Goal: Information Seeking & Learning: Learn about a topic

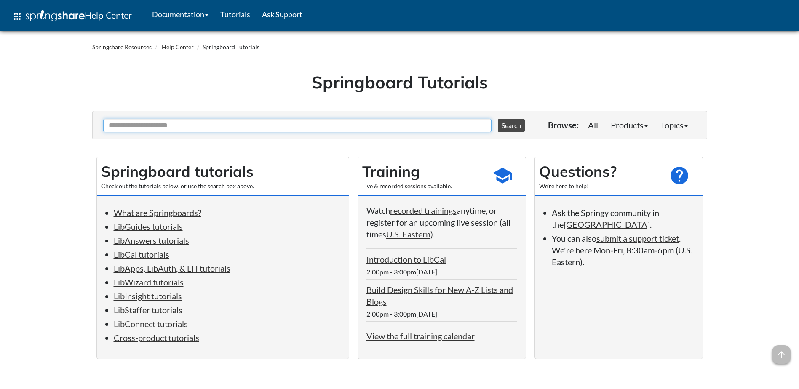
click at [143, 125] on input "Ask Another Question" at bounding box center [297, 125] width 388 height 13
click at [160, 313] on link "LibStaffer tutorials" at bounding box center [148, 310] width 69 height 10
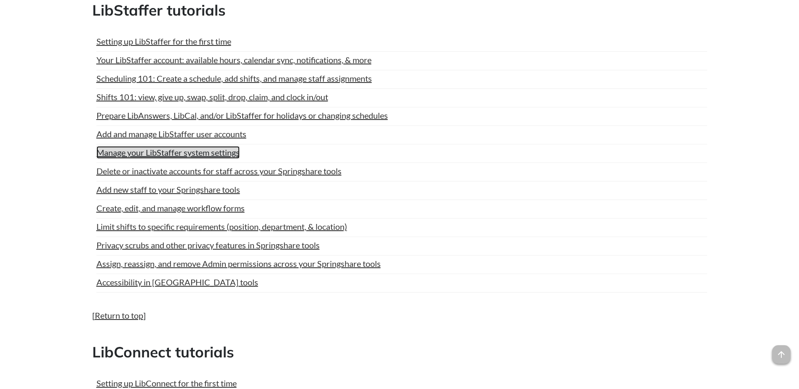
click at [191, 152] on link "Manage your LibStaffer system settings" at bounding box center [167, 152] width 143 height 13
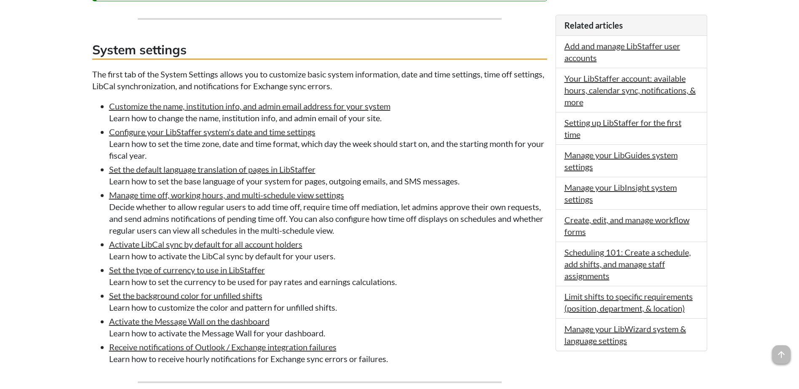
scroll to position [432, 0]
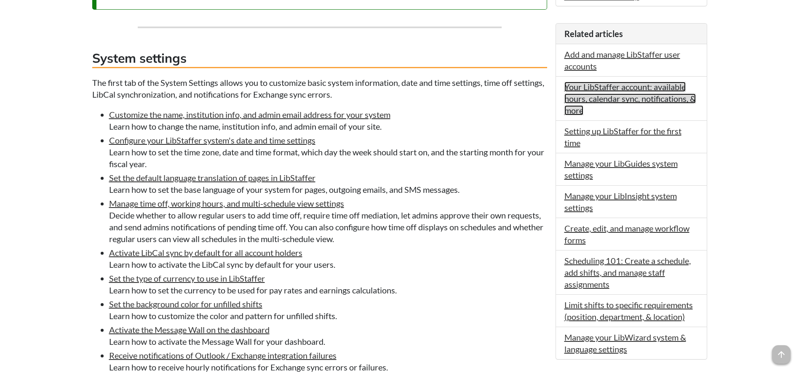
click at [627, 95] on link "Your LibStaffer account: available hours, calendar sync, notifications, & more" at bounding box center [629, 99] width 131 height 34
